Goal: Task Accomplishment & Management: Manage account settings

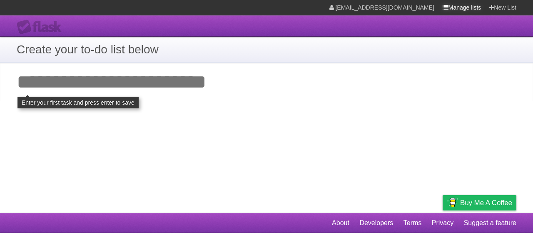
click at [457, 7] on link "Manage lists" at bounding box center [461, 7] width 39 height 15
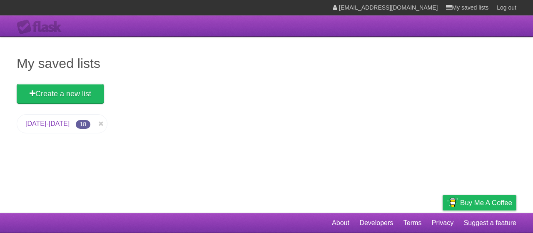
click at [53, 123] on link "[DATE]-[DATE]" at bounding box center [47, 123] width 44 height 7
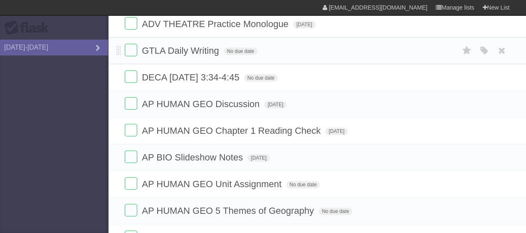
scroll to position [94, 0]
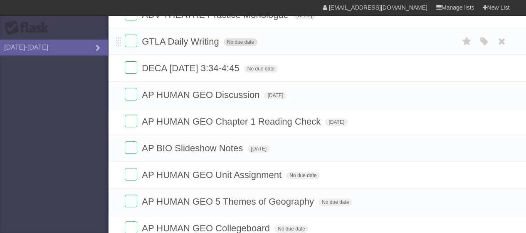
click at [236, 42] on span "No due date" at bounding box center [241, 41] width 34 height 7
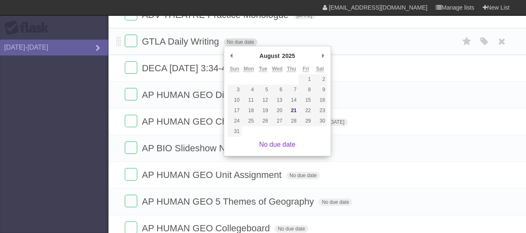
click at [236, 42] on span "No due date" at bounding box center [241, 41] width 34 height 7
click at [55, 157] on aside "Flask 2025-2026" at bounding box center [54, 116] width 108 height 233
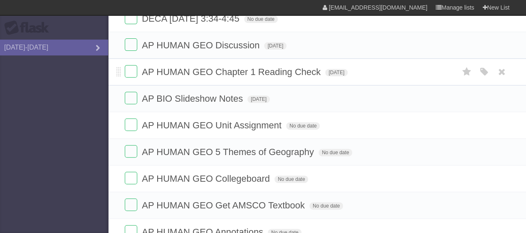
scroll to position [100, 0]
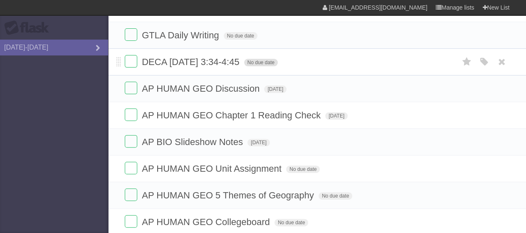
click at [265, 63] on span "No due date" at bounding box center [261, 62] width 34 height 7
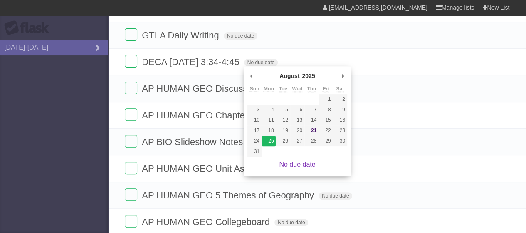
type span "[DATE]"
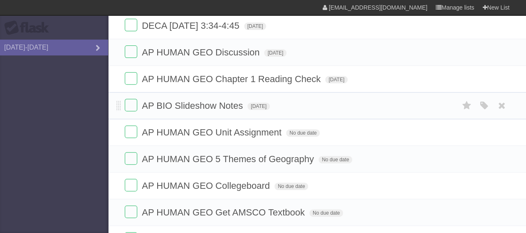
scroll to position [136, 0]
click at [308, 133] on span "No due date" at bounding box center [303, 132] width 34 height 7
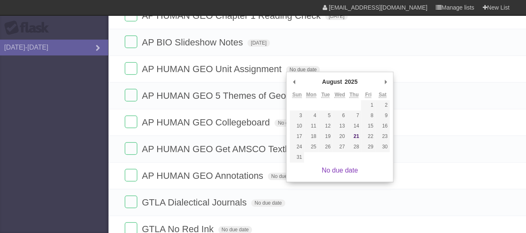
click at [36, 168] on aside "Flask 2025-2026" at bounding box center [54, 116] width 108 height 233
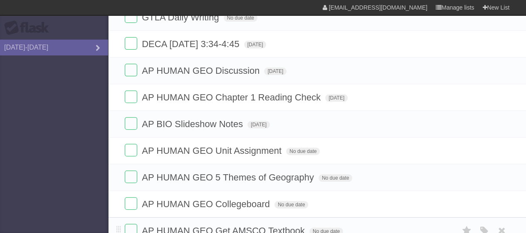
scroll to position [114, 0]
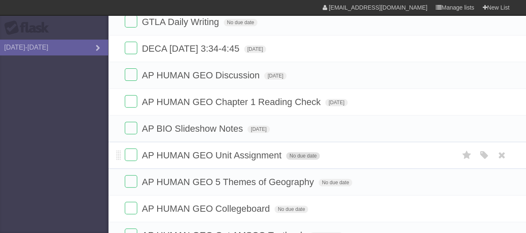
click at [301, 152] on span "No due date" at bounding box center [303, 155] width 34 height 7
click at [309, 152] on span "Tue Sep 09 2025" at bounding box center [297, 155] width 22 height 7
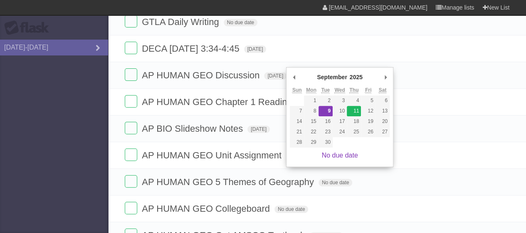
type span "[DATE]"
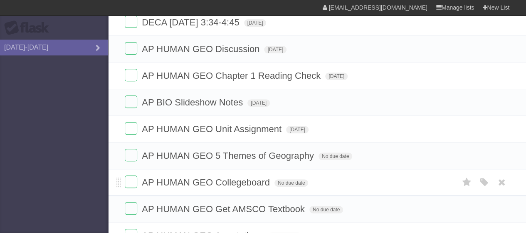
scroll to position [140, 0]
click at [337, 155] on span "No due date" at bounding box center [336, 155] width 34 height 7
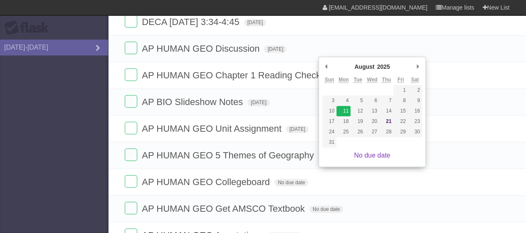
type span "Mon Aug 11 2025"
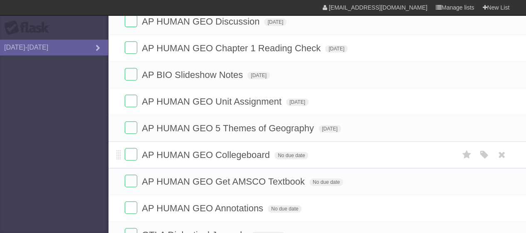
scroll to position [168, 0]
click at [289, 157] on form "AP HUMAN GEO Collegeboard No due date White Red Blue Green Purple Orange" at bounding box center [317, 154] width 385 height 14
click at [287, 153] on span "No due date" at bounding box center [292, 154] width 34 height 7
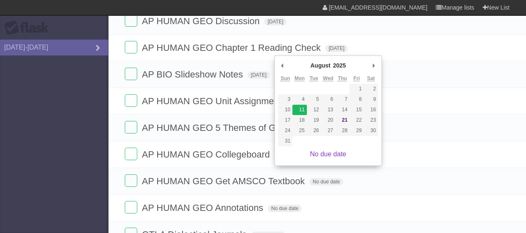
type span "Mon Aug 11 2025"
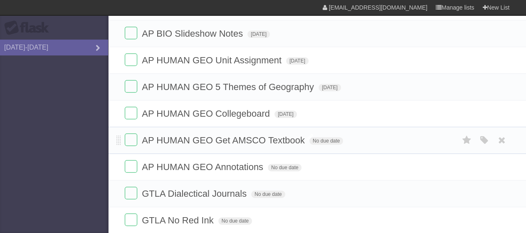
scroll to position [210, 0]
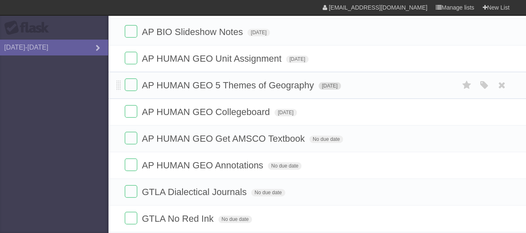
click at [329, 84] on span "Mon Aug 11 2025" at bounding box center [330, 85] width 22 height 7
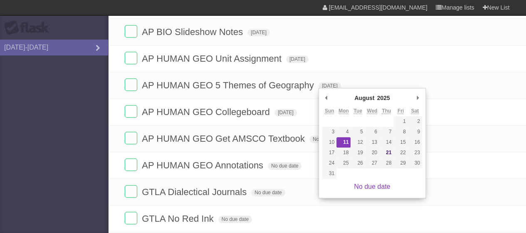
click at [408, 92] on div "August ******* ******** ***** ***** *** **** **** ****** ********* ******* ****…" at bounding box center [373, 99] width 100 height 14
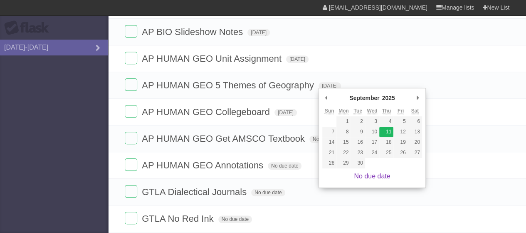
type span "[DATE]"
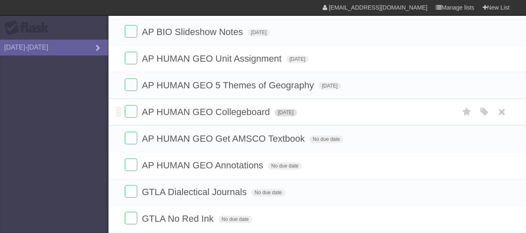
click at [297, 114] on span "Mon Aug 11 2025" at bounding box center [286, 112] width 22 height 7
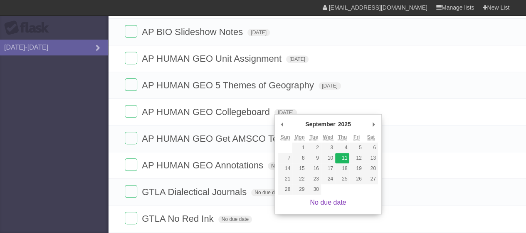
type span "[DATE]"
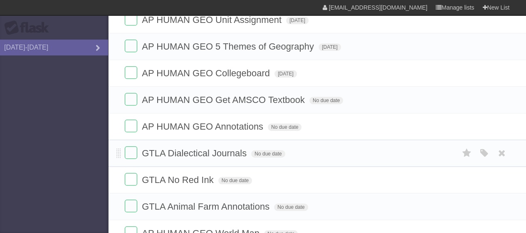
scroll to position [250, 0]
click at [331, 98] on span "No due date" at bounding box center [327, 99] width 34 height 7
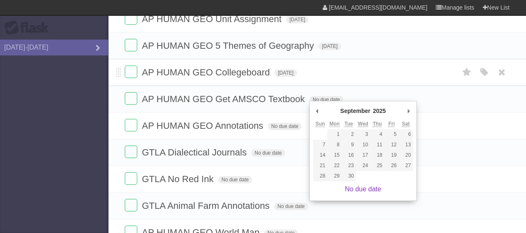
click at [336, 76] on form "AP HUMAN GEO Collegeboard Thu Sep 11 2025 White Red Blue Green Purple Orange" at bounding box center [317, 72] width 385 height 14
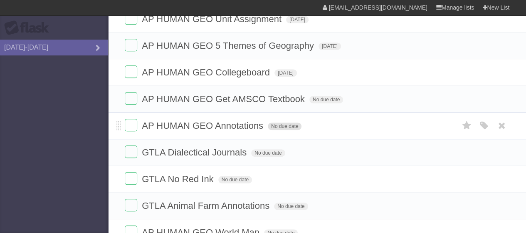
click at [281, 125] on span "No due date" at bounding box center [285, 125] width 34 height 7
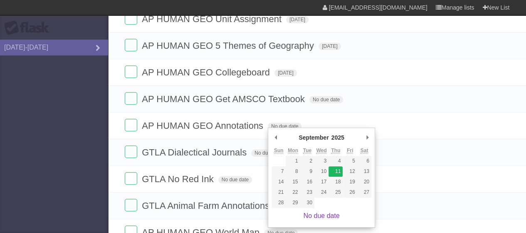
type span "[DATE]"
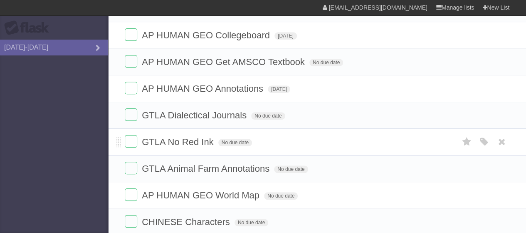
scroll to position [287, 0]
click at [276, 113] on span "No due date" at bounding box center [268, 115] width 34 height 7
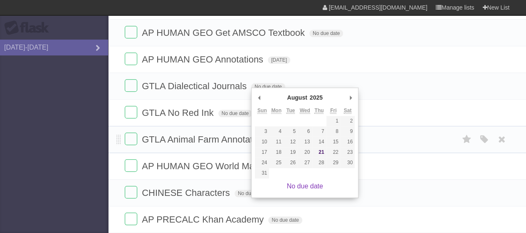
scroll to position [316, 0]
click at [215, 142] on form "GTLA Animal Farm Annotations No due date White Red Blue Green Purple Orange" at bounding box center [317, 139] width 385 height 14
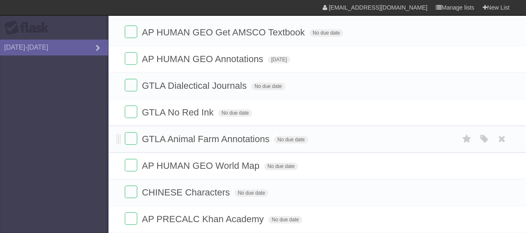
click at [212, 134] on span "GTLA Animal Farm Annotations" at bounding box center [207, 139] width 130 height 10
click at [264, 139] on input "**********" at bounding box center [206, 139] width 129 height 11
click at [271, 138] on input "**********" at bounding box center [206, 139] width 129 height 11
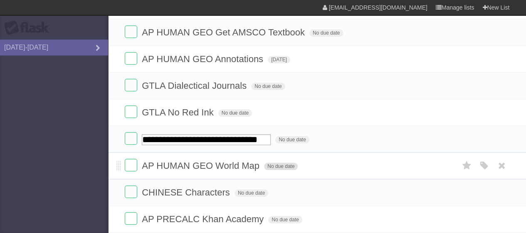
type input "**********"
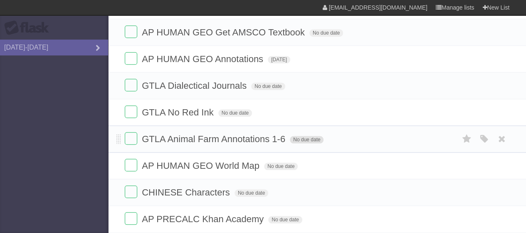
click at [309, 139] on span "No due date" at bounding box center [307, 139] width 34 height 7
click at [286, 56] on span "[DATE]" at bounding box center [279, 59] width 22 height 7
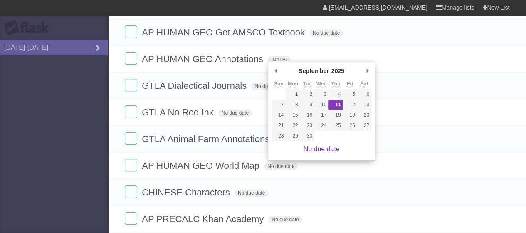
click at [65, 143] on aside "Flask 2025-2026" at bounding box center [54, 116] width 108 height 233
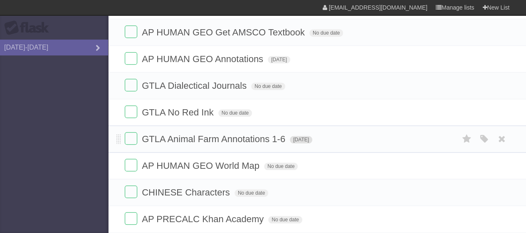
click at [313, 136] on span "Sat Sep 06 2025" at bounding box center [301, 139] width 22 height 7
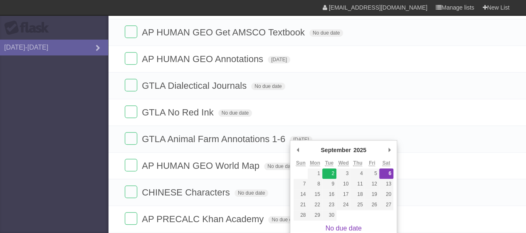
type span "[DATE]"
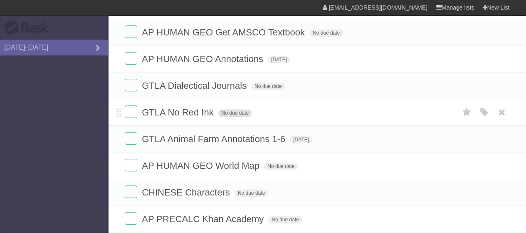
click at [238, 111] on span "No due date" at bounding box center [235, 112] width 34 height 7
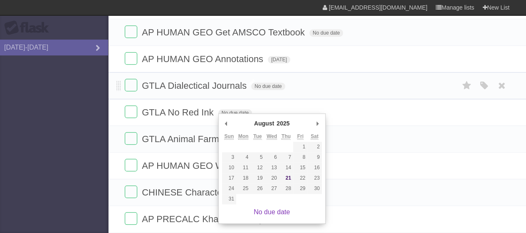
click at [233, 85] on span "GTLA Dialectical Journals" at bounding box center [195, 85] width 107 height 10
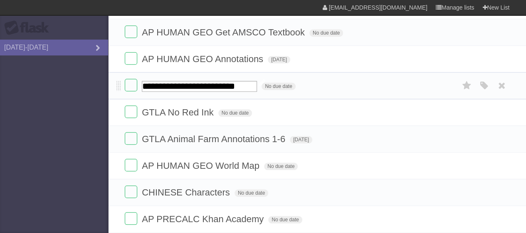
click at [256, 83] on input "**********" at bounding box center [199, 86] width 115 height 11
type input "**********"
click at [304, 82] on form "**********" at bounding box center [317, 86] width 385 height 14
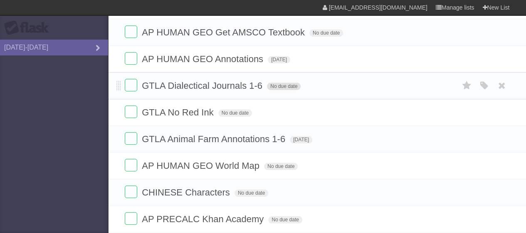
click at [281, 85] on span "No due date" at bounding box center [284, 85] width 34 height 7
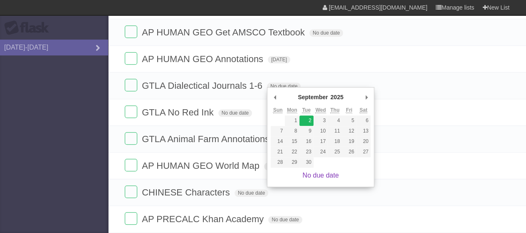
type span "[DATE]"
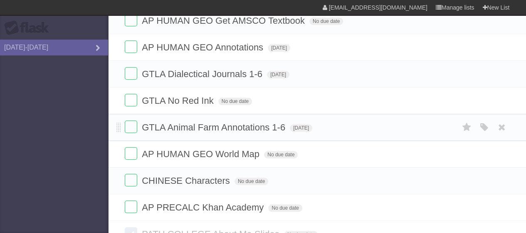
scroll to position [0, 0]
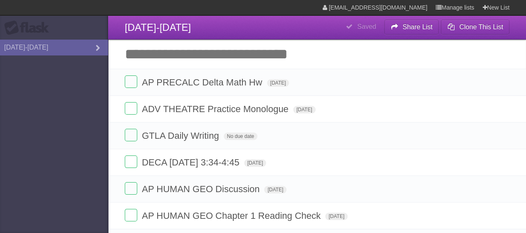
click at [238, 56] on input "Add another task" at bounding box center [317, 54] width 418 height 29
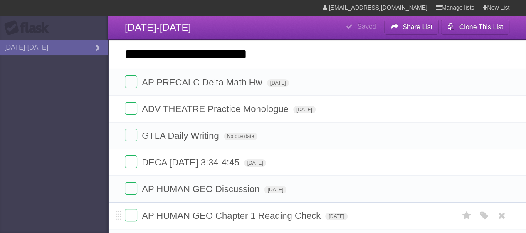
type input "**********"
click input "*********" at bounding box center [0, 0] width 0 height 0
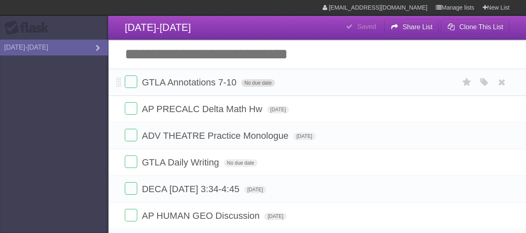
click at [258, 84] on span "No due date" at bounding box center [258, 82] width 34 height 7
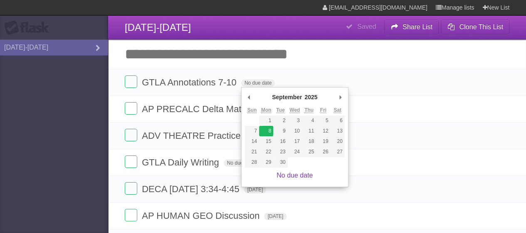
type span "[DATE]"
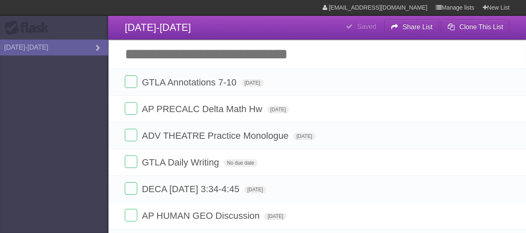
click at [214, 49] on input "Add another task" at bounding box center [317, 54] width 418 height 29
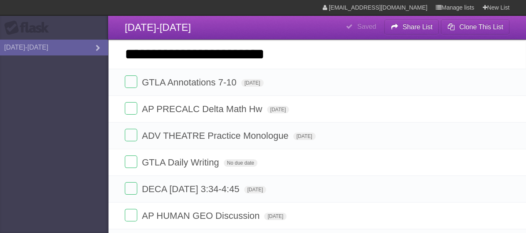
click at [199, 53] on input "**********" at bounding box center [317, 54] width 418 height 29
click at [308, 50] on input "**********" at bounding box center [317, 54] width 418 height 29
type input "**********"
click at [351, 72] on li "GTLA Annotations 7-10 Mon Sep 08 2025 White Red Blue Green Purple Orange" at bounding box center [317, 82] width 418 height 27
click at [343, 47] on input "**********" at bounding box center [317, 54] width 418 height 29
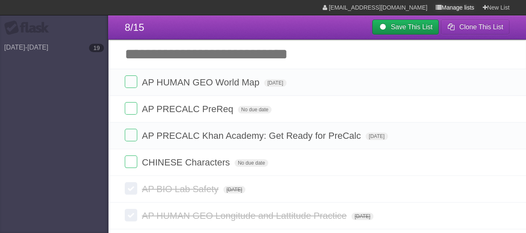
click at [447, 3] on link "Manage lists" at bounding box center [455, 7] width 39 height 15
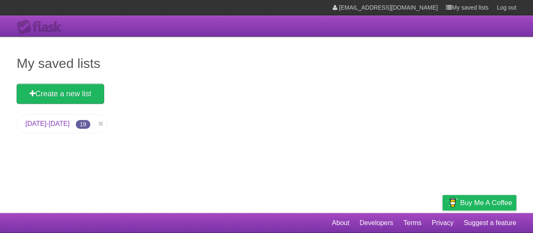
click at [41, 122] on link "[DATE]-[DATE]" at bounding box center [47, 123] width 44 height 7
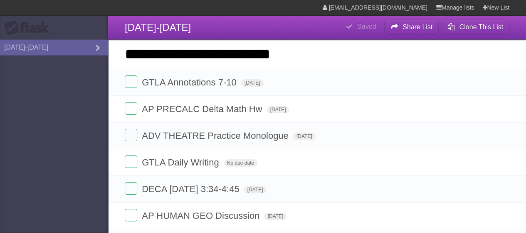
click at [321, 57] on input "**********" at bounding box center [317, 54] width 418 height 29
type input "**********"
click input "*********" at bounding box center [0, 0] width 0 height 0
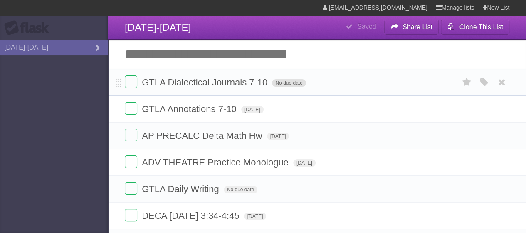
click at [292, 82] on span "No due date" at bounding box center [289, 82] width 34 height 7
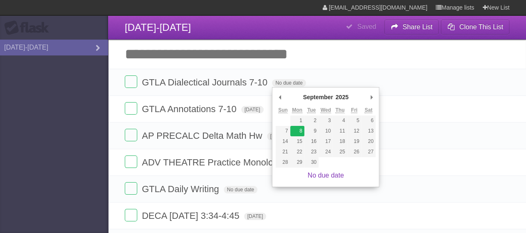
type span "[DATE]"
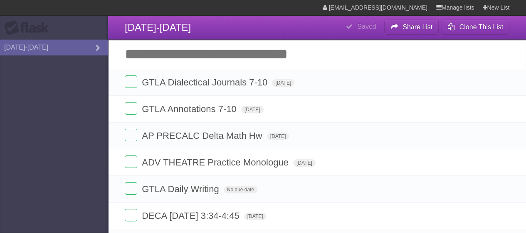
click at [302, 46] on input "Add another task" at bounding box center [317, 54] width 418 height 29
click at [294, 33] on header "**********" at bounding box center [317, 27] width 418 height 24
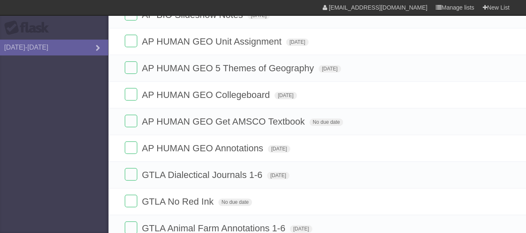
scroll to position [286, 0]
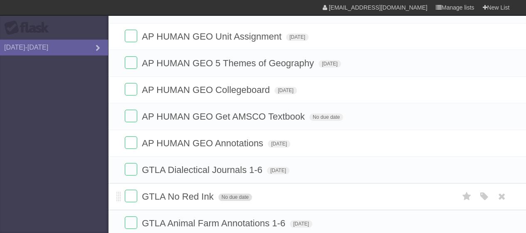
click at [229, 193] on span "No due date" at bounding box center [235, 196] width 34 height 7
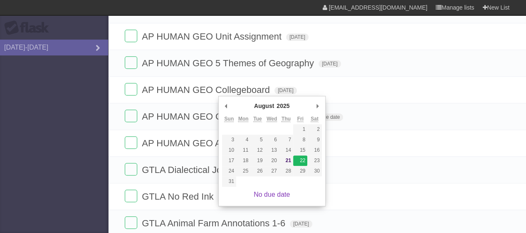
type span "[DATE]"
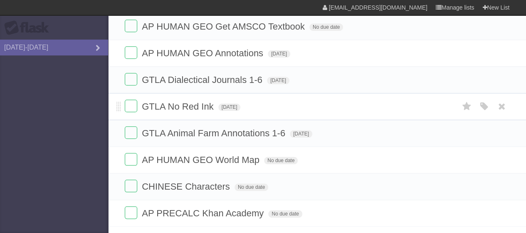
scroll to position [434, 0]
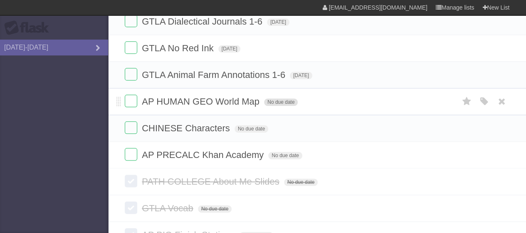
click at [278, 100] on span "No due date" at bounding box center [281, 101] width 34 height 7
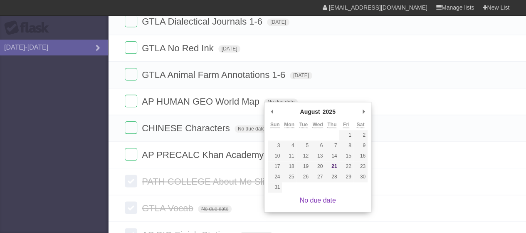
click at [355, 112] on div "August ******* ******** ***** ***** *** **** **** ****** ********* ******* ****…" at bounding box center [318, 112] width 100 height 14
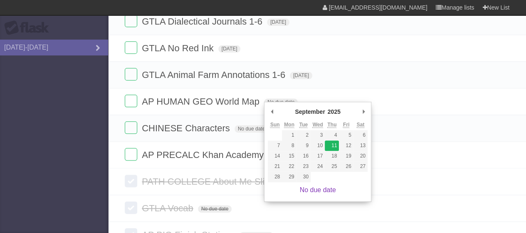
type span "[DATE]"
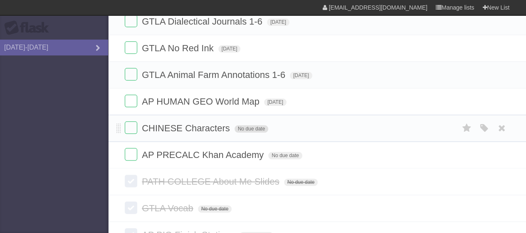
click at [256, 126] on span "No due date" at bounding box center [252, 128] width 34 height 7
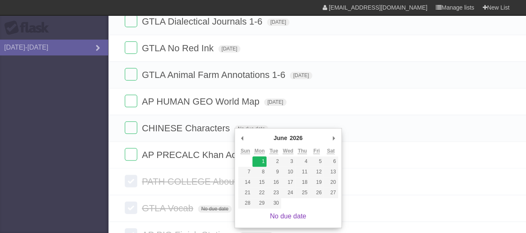
type span "[DATE]"
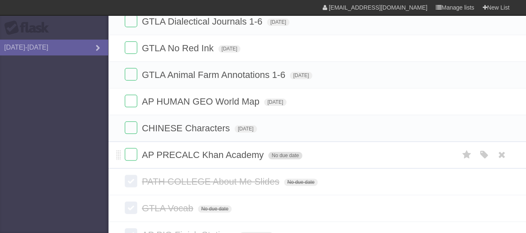
click at [281, 151] on span "No due date" at bounding box center [285, 154] width 34 height 7
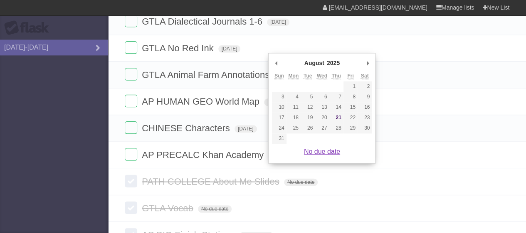
click at [335, 150] on link "No due date" at bounding box center [322, 151] width 36 height 7
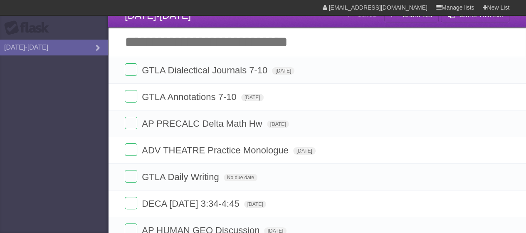
scroll to position [0, 0]
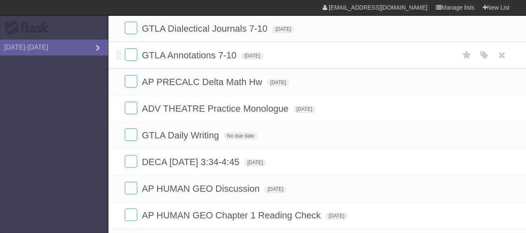
scroll to position [55, 0]
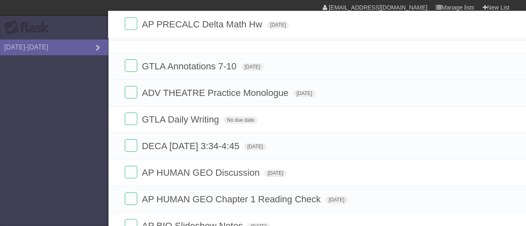
drag, startPoint x: 119, startPoint y: 83, endPoint x: 112, endPoint y: 30, distance: 54.1
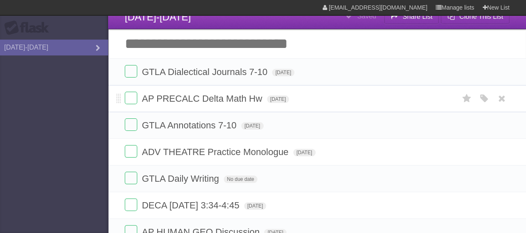
scroll to position [10, 0]
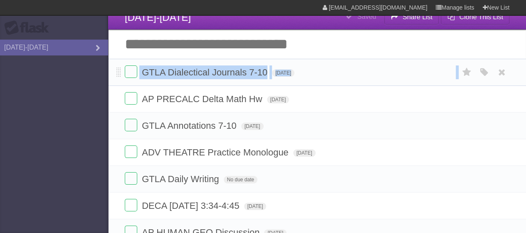
drag, startPoint x: 122, startPoint y: 97, endPoint x: 116, endPoint y: 79, distance: 18.4
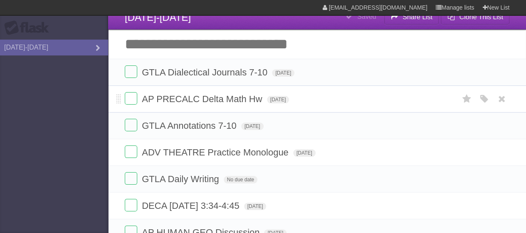
click at [114, 88] on li "AP PRECALC Delta Math Hw Fri Aug 22 2025 White Red Blue Green Purple Orange" at bounding box center [317, 98] width 418 height 27
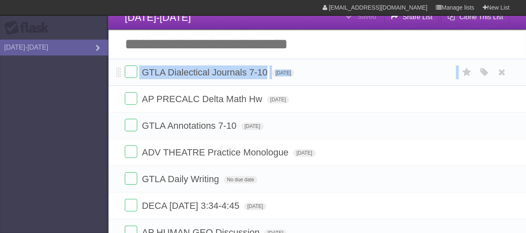
drag, startPoint x: 114, startPoint y: 89, endPoint x: 111, endPoint y: 65, distance: 23.5
click at [120, 98] on span at bounding box center [119, 99] width 5 height 10
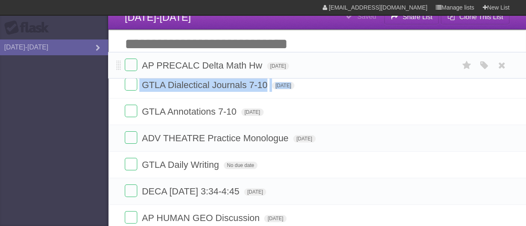
drag, startPoint x: 120, startPoint y: 98, endPoint x: 118, endPoint y: 66, distance: 32.1
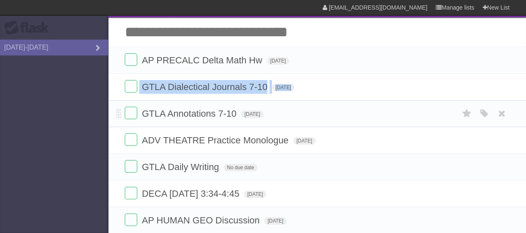
scroll to position [22, 0]
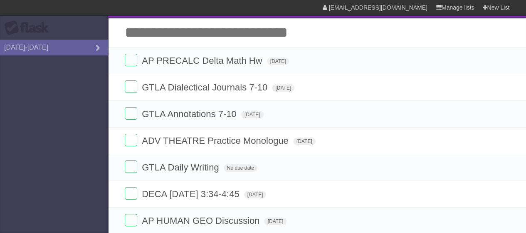
click at [77, 125] on aside "Flask 2025-2026" at bounding box center [54, 116] width 108 height 233
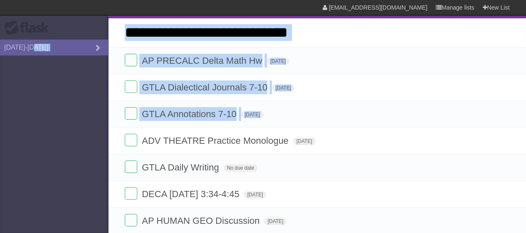
drag, startPoint x: 116, startPoint y: 141, endPoint x: 108, endPoint y: 74, distance: 67.9
click at [77, 99] on aside "Flask 2025-2026" at bounding box center [54, 116] width 108 height 233
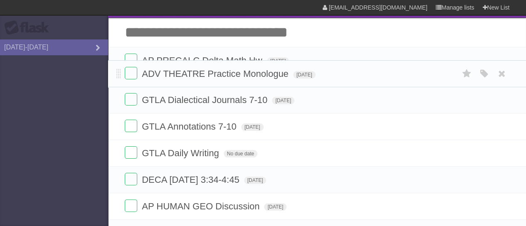
drag, startPoint x: 120, startPoint y: 140, endPoint x: 109, endPoint y: 79, distance: 61.9
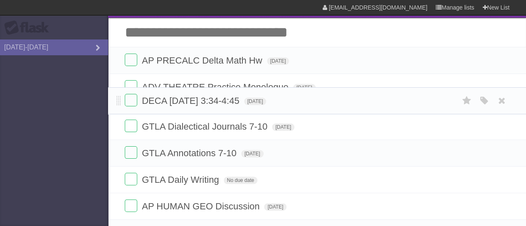
drag, startPoint x: 117, startPoint y: 194, endPoint x: 110, endPoint y: 108, distance: 86.4
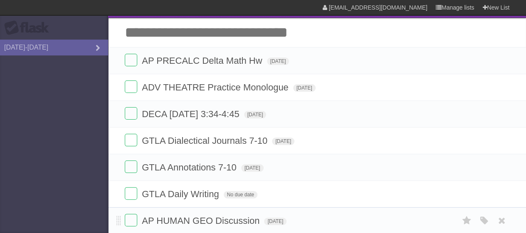
scroll to position [30, 0]
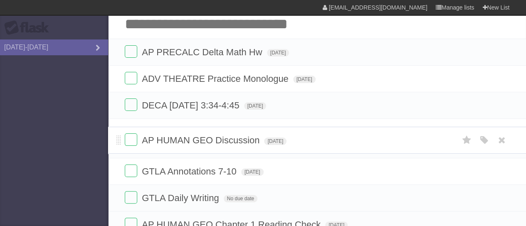
drag, startPoint x: 119, startPoint y: 219, endPoint x: 118, endPoint y: 138, distance: 81.2
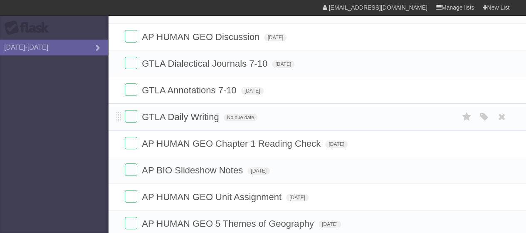
scroll to position [126, 0]
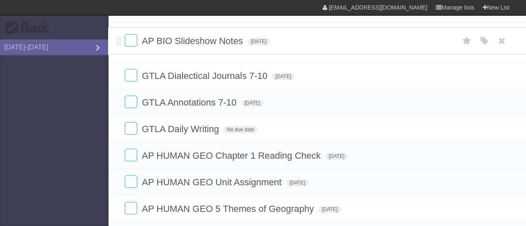
drag, startPoint x: 119, startPoint y: 169, endPoint x: 116, endPoint y: 43, distance: 126.1
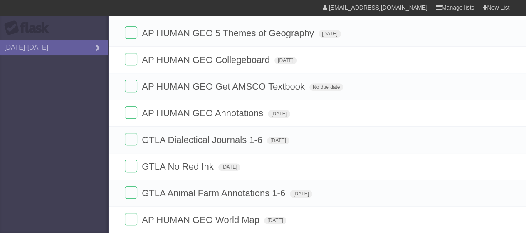
scroll to position [326, 0]
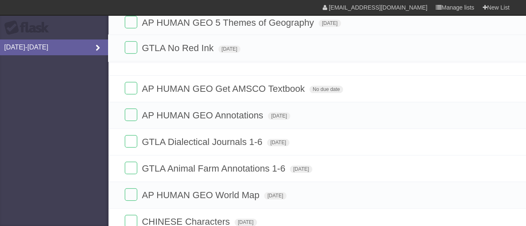
drag, startPoint x: 118, startPoint y: 155, endPoint x: 106, endPoint y: 54, distance: 102.3
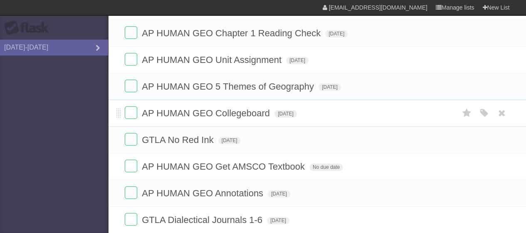
scroll to position [262, 0]
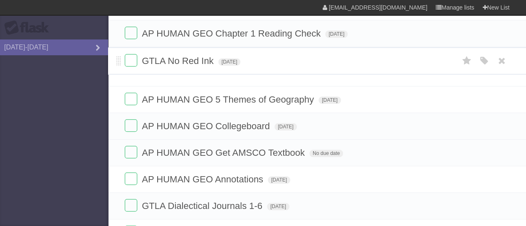
drag, startPoint x: 119, startPoint y: 135, endPoint x: 114, endPoint y: 61, distance: 74.2
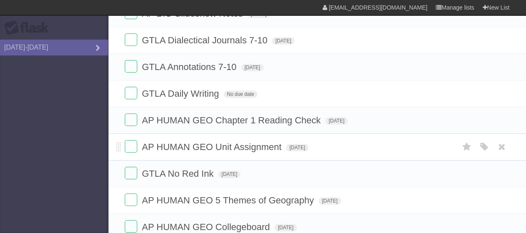
scroll to position [172, 0]
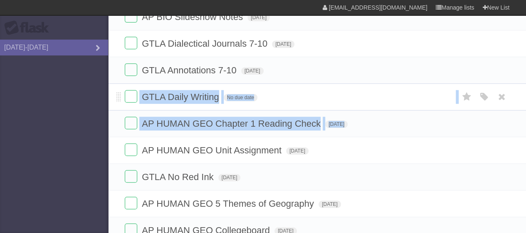
drag, startPoint x: 121, startPoint y: 144, endPoint x: 116, endPoint y: 89, distance: 55.6
click at [116, 89] on ul "AP PRECALC Delta Math Hw Fri Aug 22 2025 White Red Blue Green Purple Orange ADV…" at bounding box center [317, 163] width 418 height 533
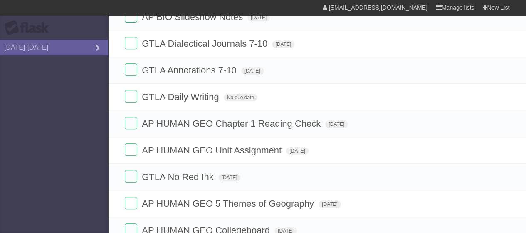
click at [96, 119] on aside "Flask 2025-2026" at bounding box center [54, 116] width 108 height 233
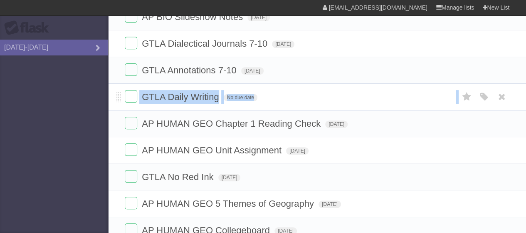
drag, startPoint x: 115, startPoint y: 121, endPoint x: 115, endPoint y: 84, distance: 36.2
click at [115, 84] on ul "AP PRECALC Delta Math Hw Fri Aug 22 2025 White Red Blue Green Purple Orange ADV…" at bounding box center [317, 163] width 418 height 533
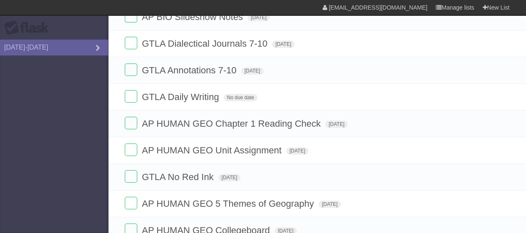
click at [83, 122] on aside "Flask 2025-2026" at bounding box center [54, 116] width 108 height 233
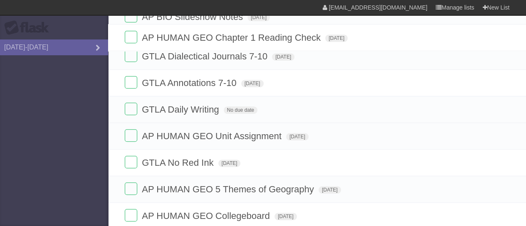
drag, startPoint x: 117, startPoint y: 121, endPoint x: 101, endPoint y: 37, distance: 85.2
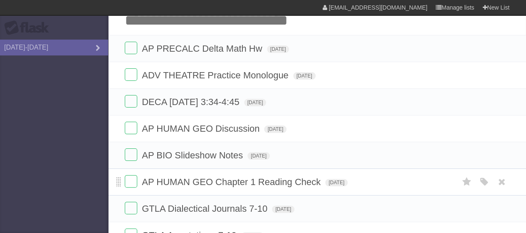
scroll to position [35, 0]
click at [82, 201] on aside "Flask 2025-2026" at bounding box center [54, 116] width 108 height 233
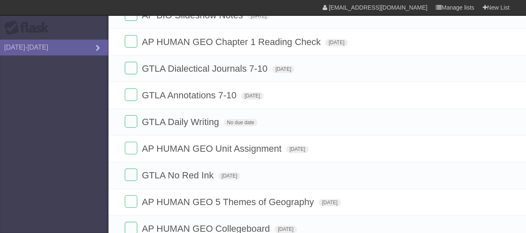
scroll to position [0, 0]
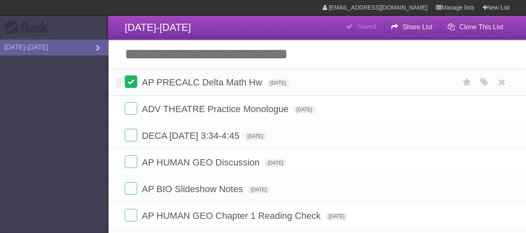
click at [135, 83] on label at bounding box center [131, 81] width 12 height 12
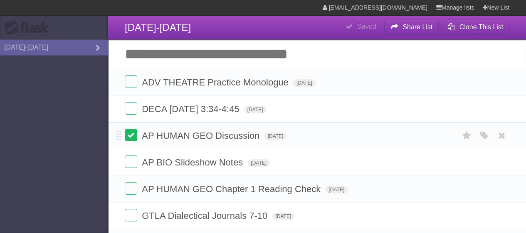
click at [131, 136] on label at bounding box center [131, 135] width 12 height 12
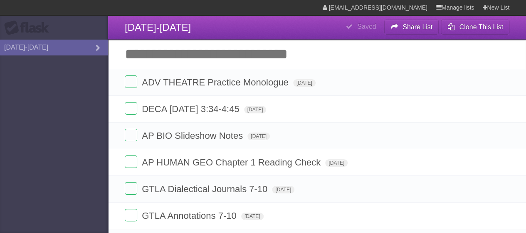
drag, startPoint x: 186, startPoint y: 44, endPoint x: 156, endPoint y: 52, distance: 31.0
click at [156, 52] on input "Add another task" at bounding box center [317, 54] width 418 height 29
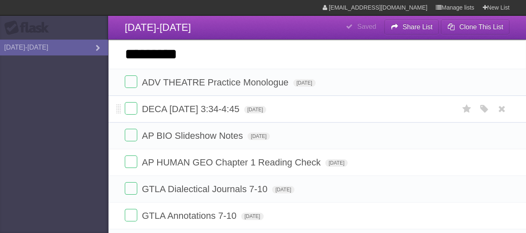
type input "*********"
click input "*********" at bounding box center [0, 0] width 0 height 0
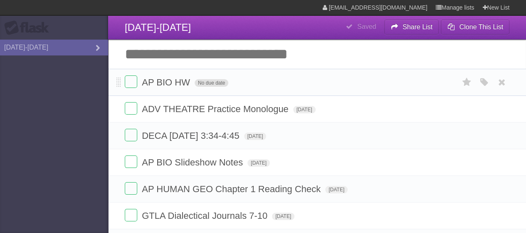
click at [217, 84] on span "No due date" at bounding box center [212, 82] width 34 height 7
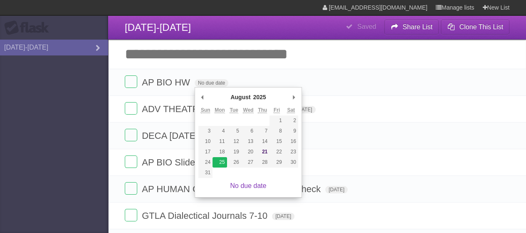
type span "[DATE]"
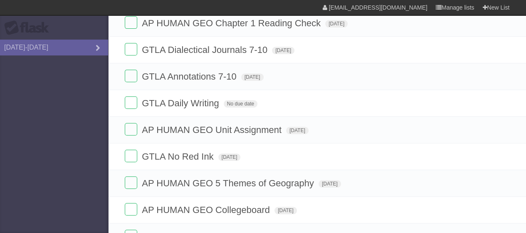
scroll to position [167, 0]
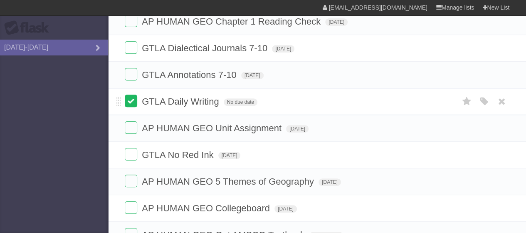
click at [133, 103] on label at bounding box center [131, 100] width 12 height 12
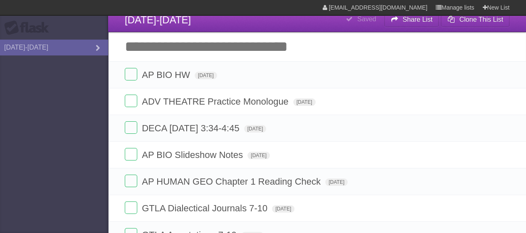
scroll to position [0, 0]
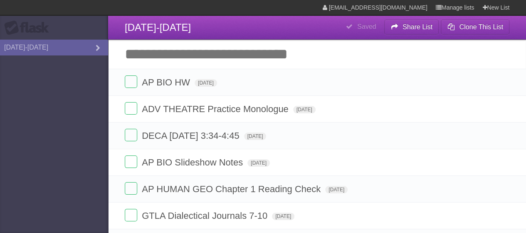
click at [206, 57] on input "Add another task" at bounding box center [317, 54] width 418 height 29
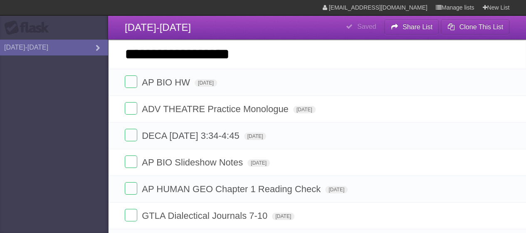
type input "**********"
click input "*********" at bounding box center [0, 0] width 0 height 0
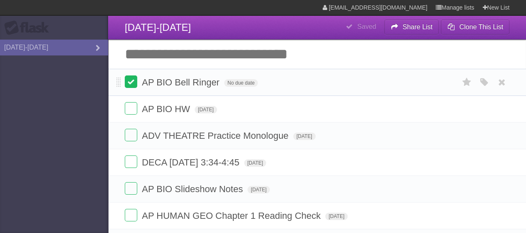
click at [136, 83] on label at bounding box center [131, 81] width 12 height 12
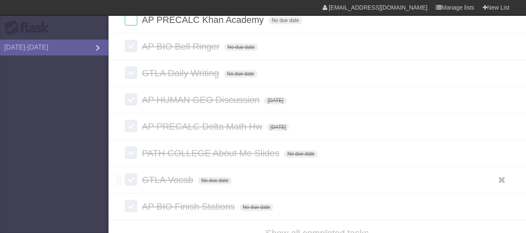
scroll to position [551, 0]
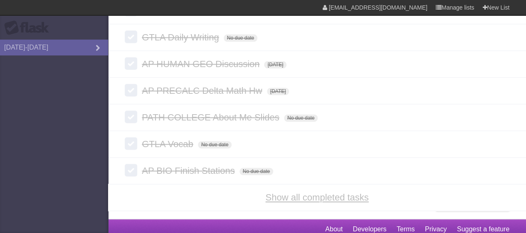
click at [326, 192] on link "Show all completed tasks" at bounding box center [317, 197] width 103 height 10
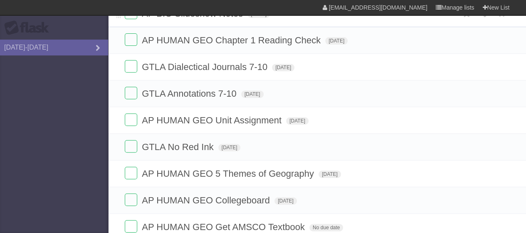
scroll to position [207, 0]
